Goal: Information Seeking & Learning: Learn about a topic

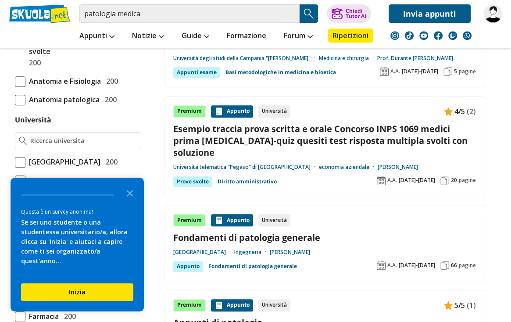
scroll to position [314, 0]
click at [50, 139] on input "Università" at bounding box center [83, 140] width 106 height 9
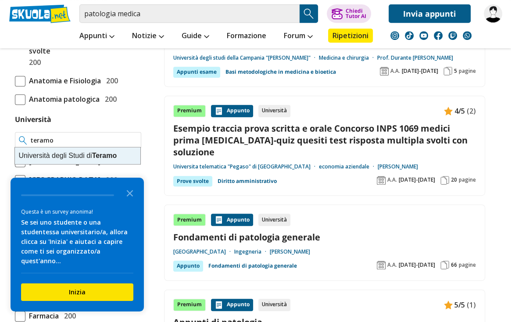
click at [58, 155] on div "Università degli Studi di Teramo" at bounding box center [77, 155] width 125 height 17
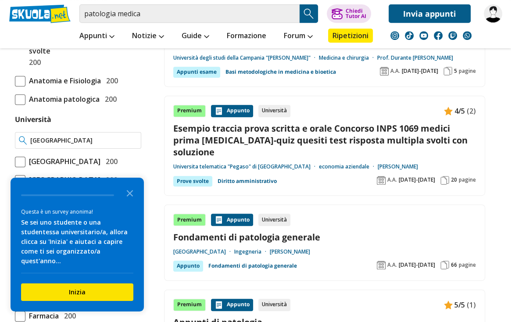
type input "[GEOGRAPHIC_DATA]"
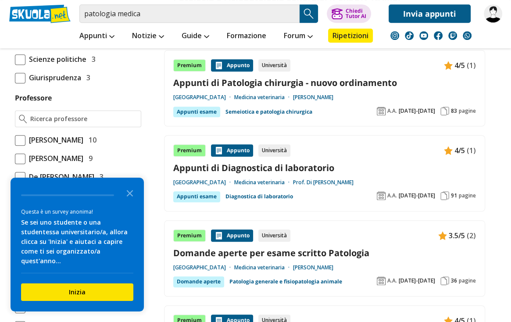
scroll to position [529, 0]
click at [128, 199] on icon "Close the survey" at bounding box center [130, 193] width 18 height 18
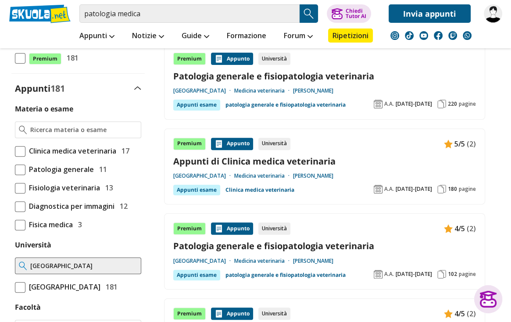
scroll to position [188, 0]
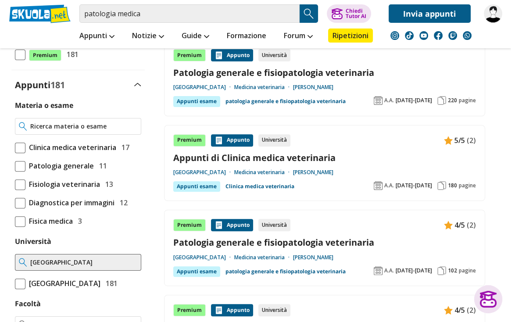
click at [71, 128] on input "Materia o esame" at bounding box center [83, 126] width 106 height 9
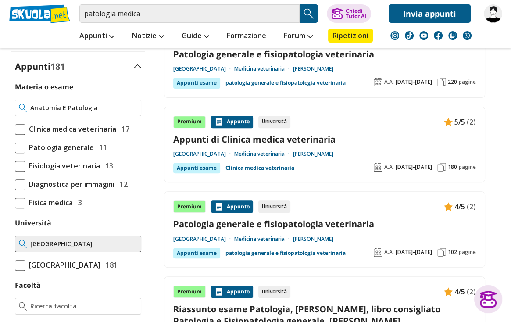
scroll to position [203, 0]
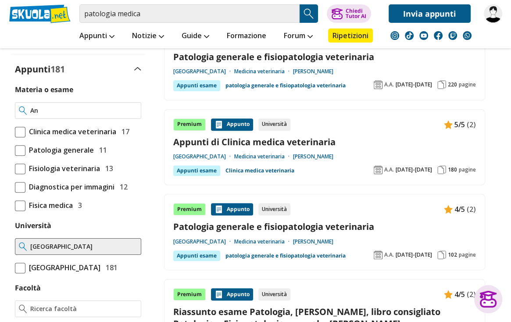
type input "A"
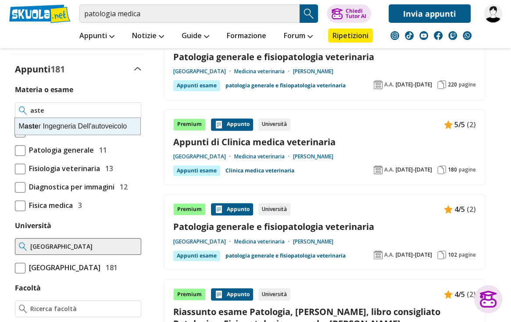
type input "aste"
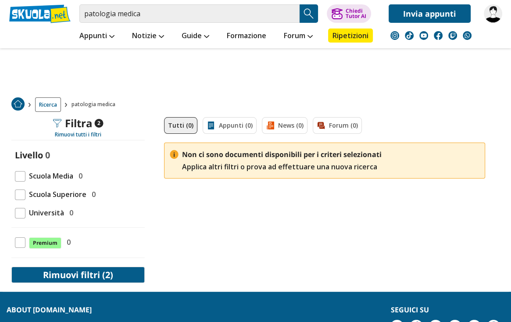
click at [68, 267] on button "Rimuovi filtri (2)" at bounding box center [77, 274] width 133 height 16
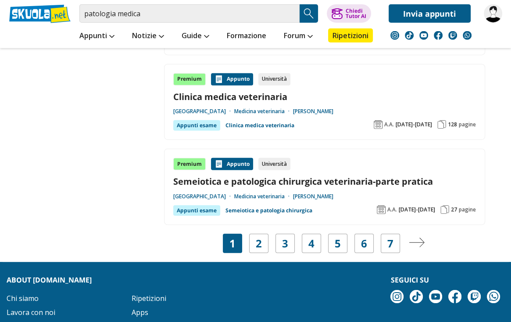
scroll to position [1634, 0]
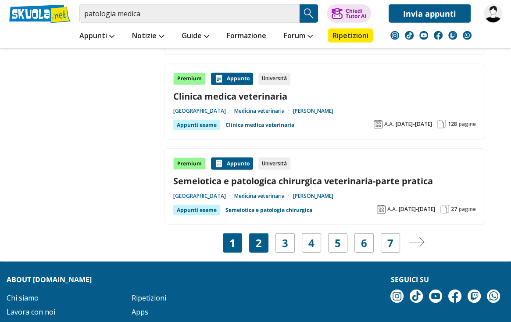
click at [260, 237] on link "2" at bounding box center [258, 243] width 6 height 12
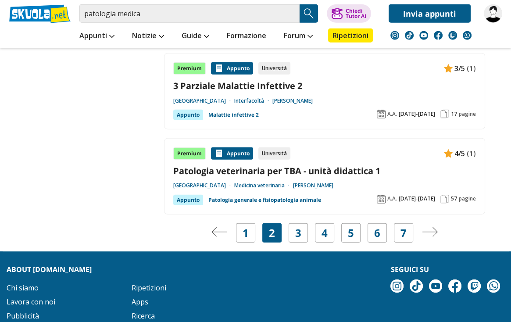
scroll to position [1633, 0]
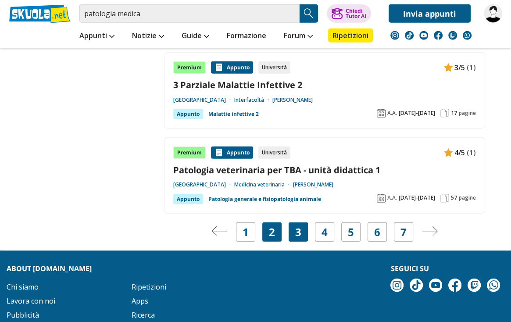
click at [298, 234] on link "3" at bounding box center [298, 232] width 6 height 12
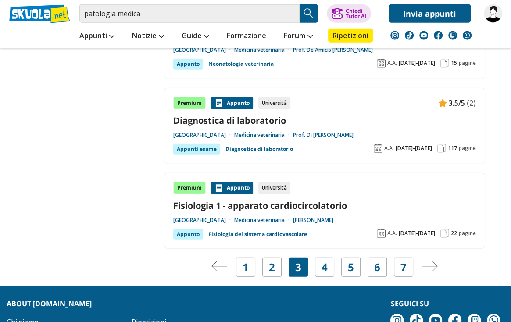
scroll to position [1608, 0]
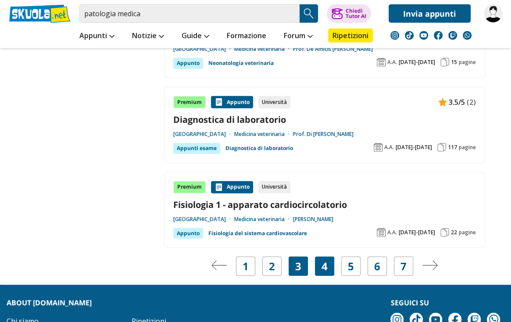
click at [331, 256] on div "4" at bounding box center [324, 265] width 19 height 19
click at [326, 260] on link "4" at bounding box center [324, 266] width 6 height 12
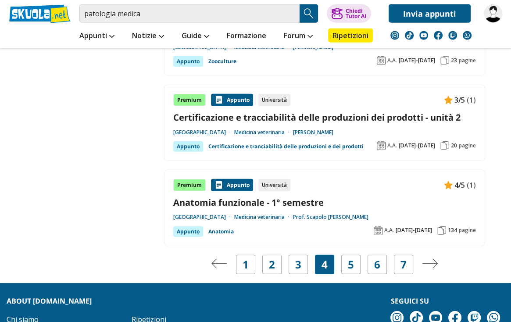
scroll to position [1586, 0]
click at [350, 258] on link "5" at bounding box center [351, 264] width 6 height 12
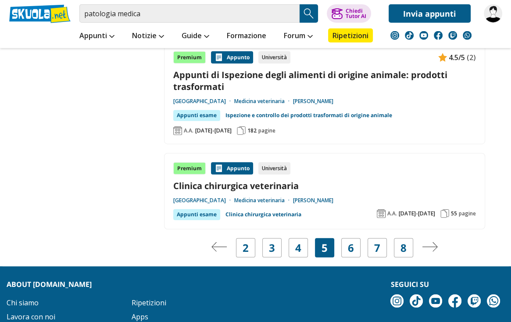
scroll to position [1653, 0]
click at [358, 241] on div "6" at bounding box center [350, 247] width 19 height 19
click at [352, 245] on link "6" at bounding box center [351, 247] width 6 height 12
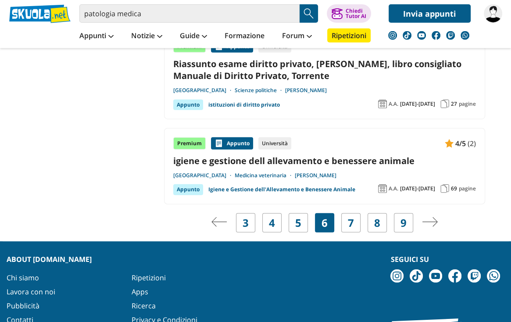
scroll to position [1704, 0]
click at [348, 216] on link "7" at bounding box center [351, 222] width 6 height 12
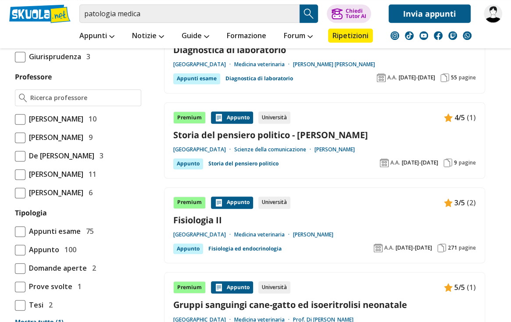
scroll to position [550, 0]
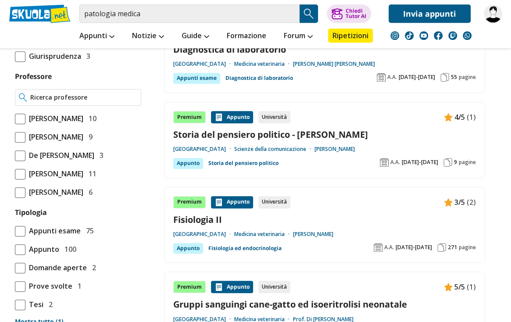
click at [50, 102] on input "Professore" at bounding box center [83, 97] width 106 height 9
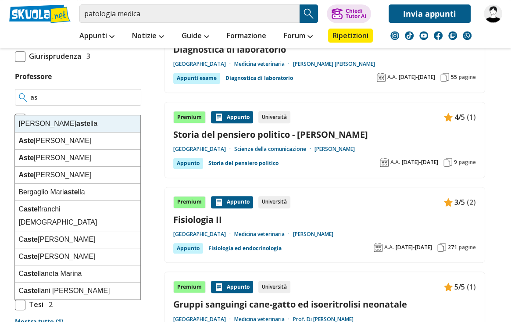
type input "a"
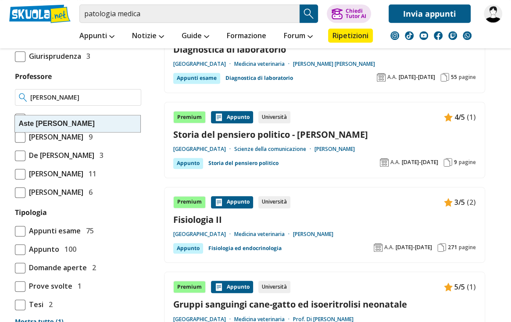
click at [70, 120] on div "[PERSON_NAME]" at bounding box center [77, 123] width 125 height 17
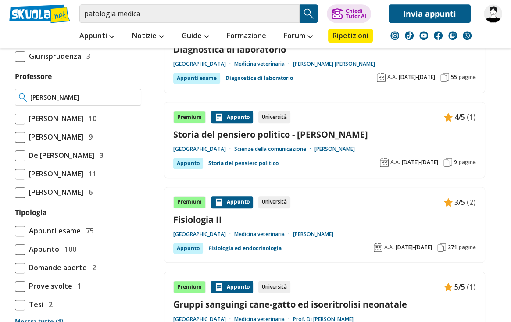
type input "[PERSON_NAME]"
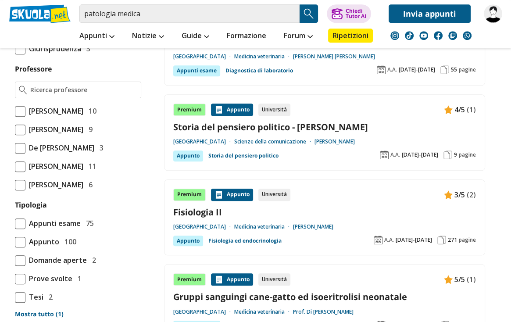
scroll to position [557, 0]
